Goal: Transaction & Acquisition: Purchase product/service

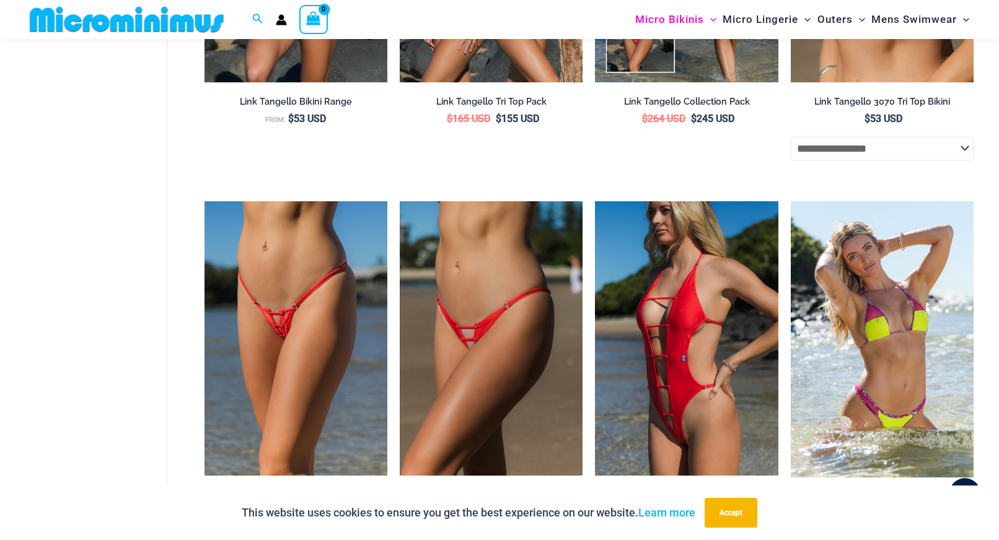
scroll to position [2959, 0]
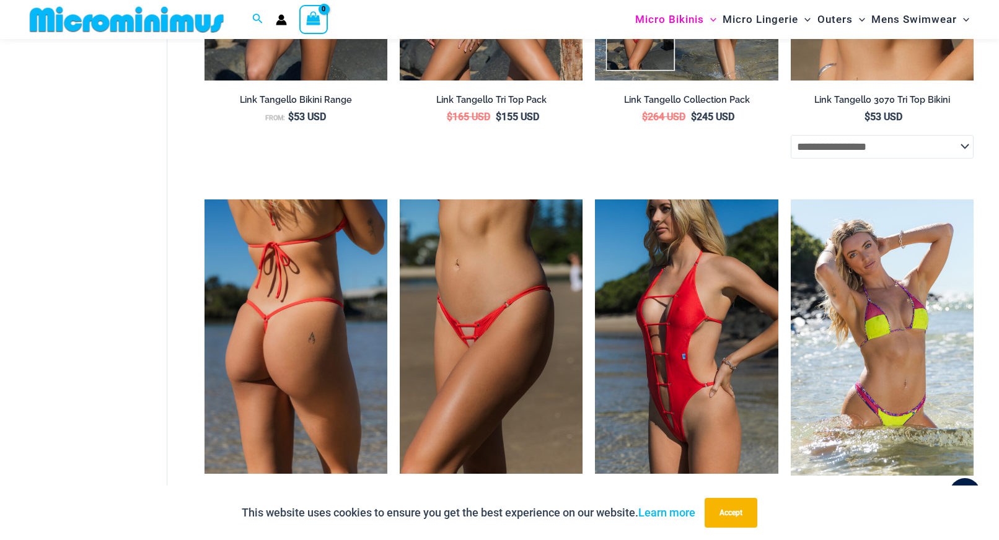
click at [287, 346] on img at bounding box center [295, 336] width 183 height 274
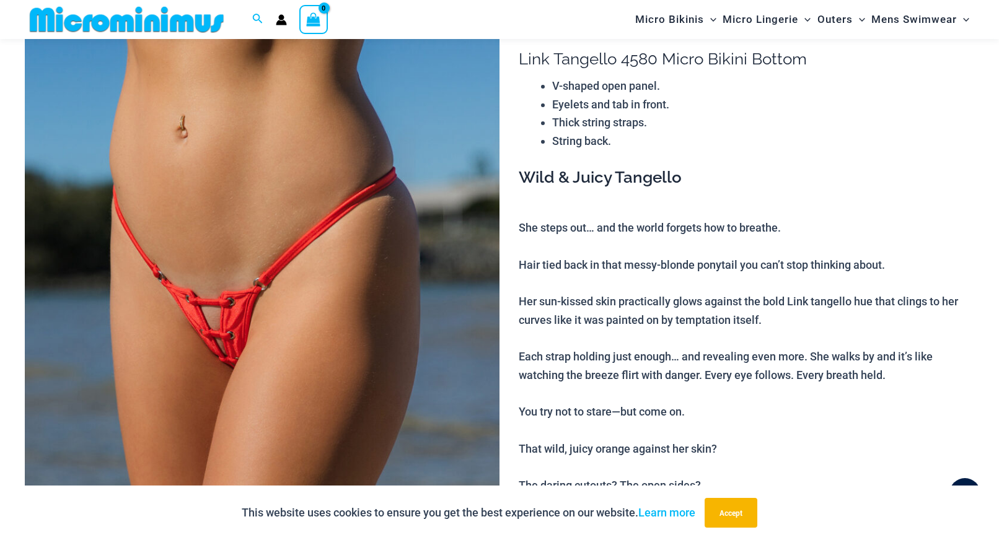
scroll to position [97, 0]
